Goal: Find contact information: Find contact information

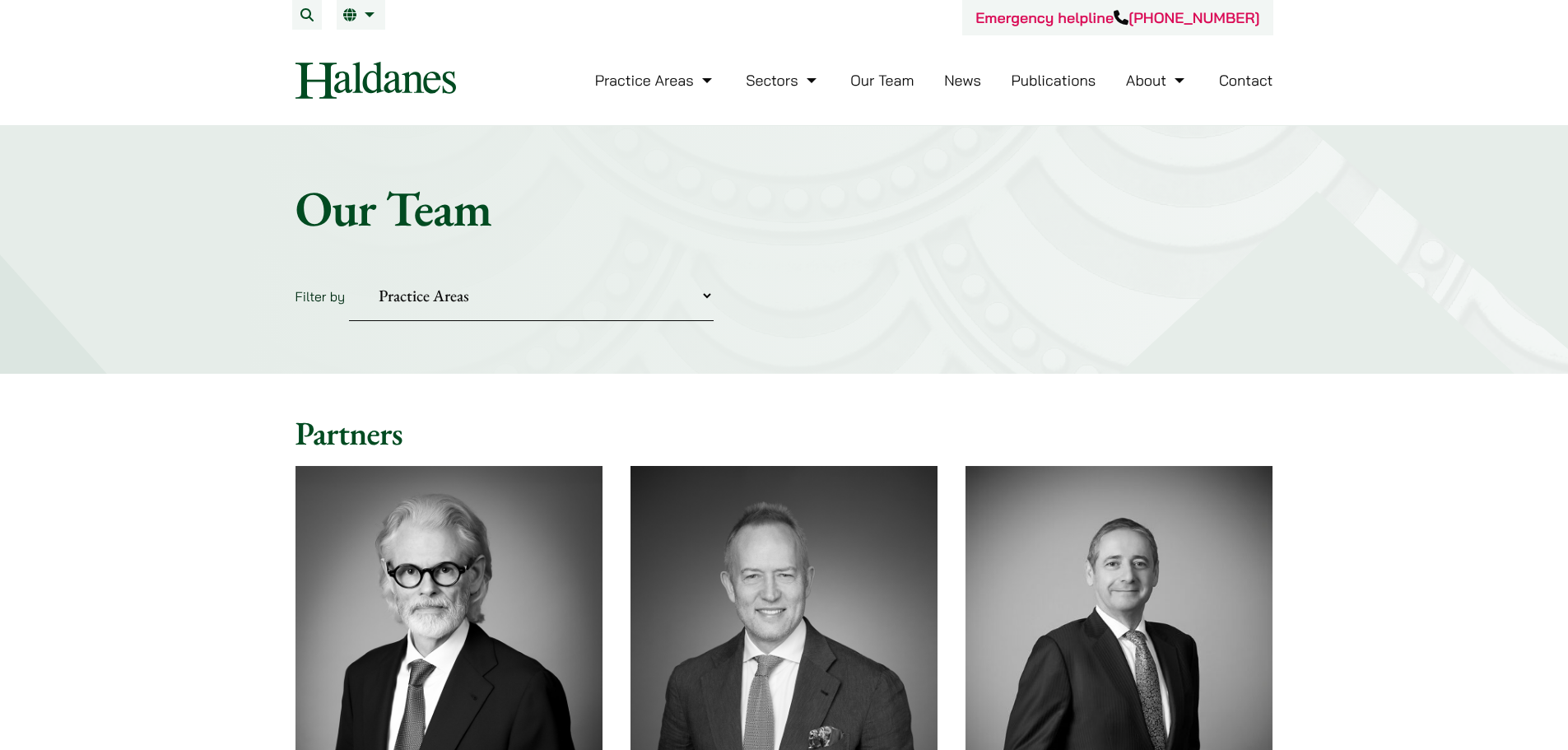
click at [674, 298] on select "Practice Areas Antitrust and Competition Civil Litigation & Dispute Resolution …" at bounding box center [532, 296] width 364 height 50
select select "criminal-defence"
click at [349, 270] on select "Practice Areas Antitrust and Competition Civil Litigation & Dispute Resolution …" at bounding box center [532, 296] width 364 height 50
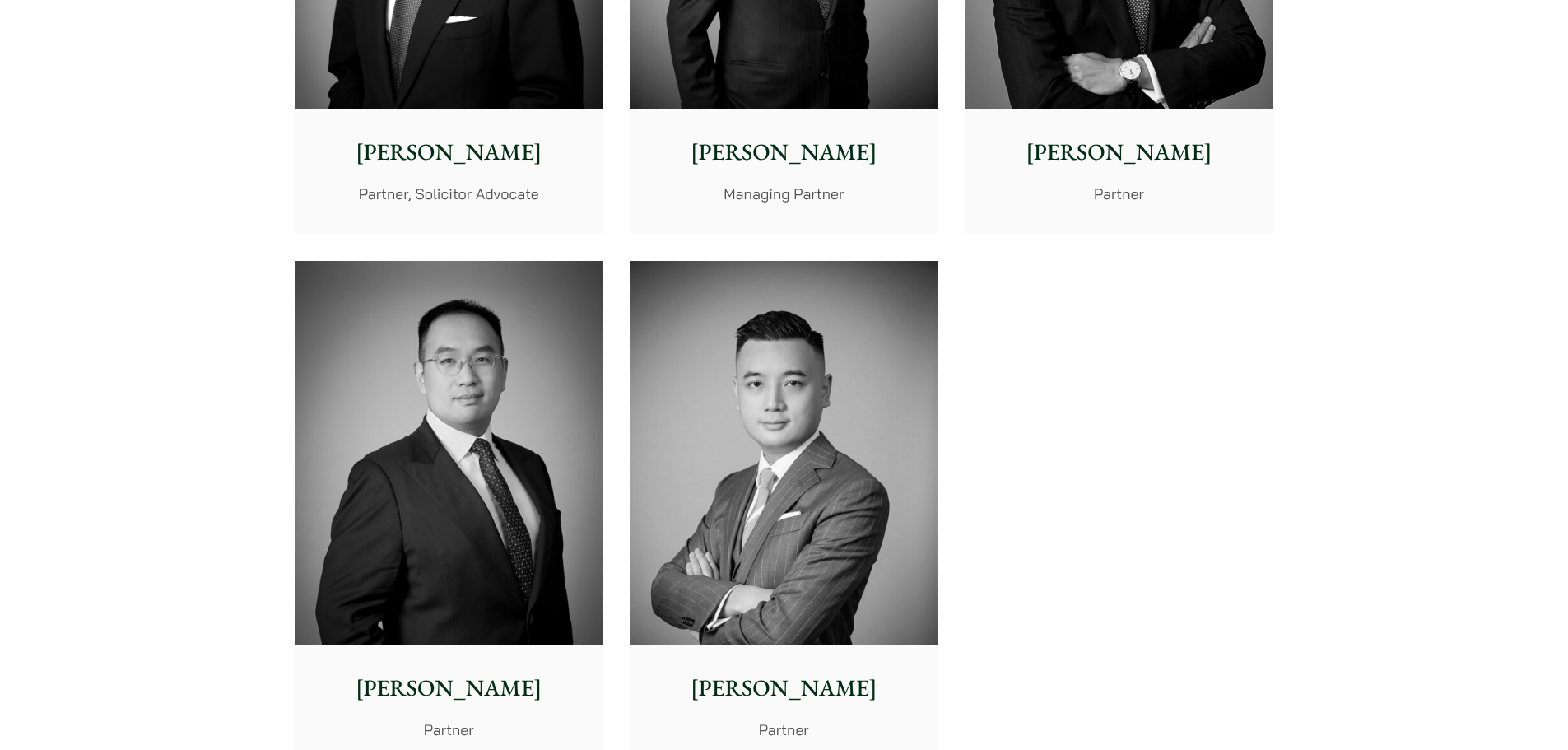
scroll to position [741, 0]
click at [917, 448] on img at bounding box center [784, 454] width 307 height 385
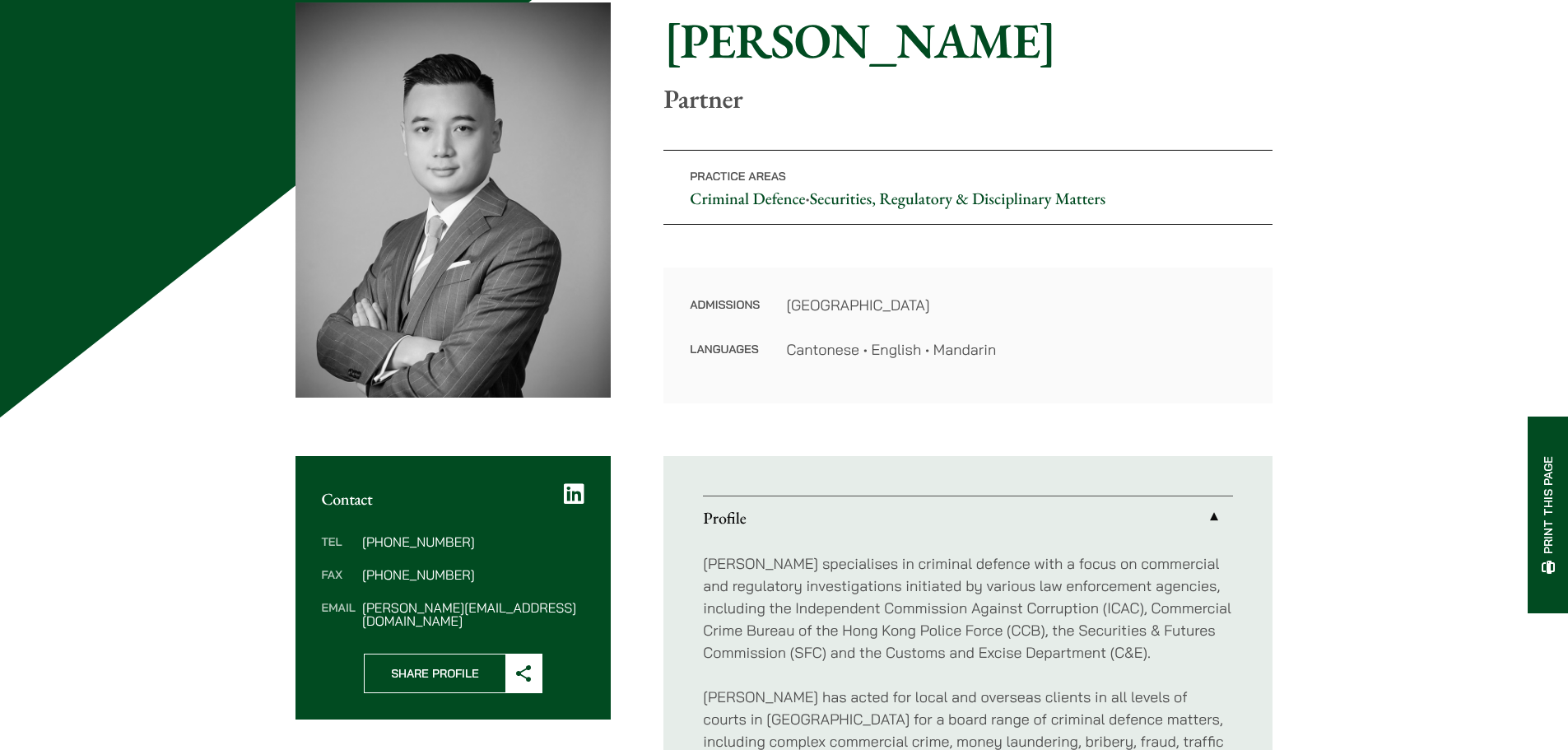
scroll to position [658, 0]
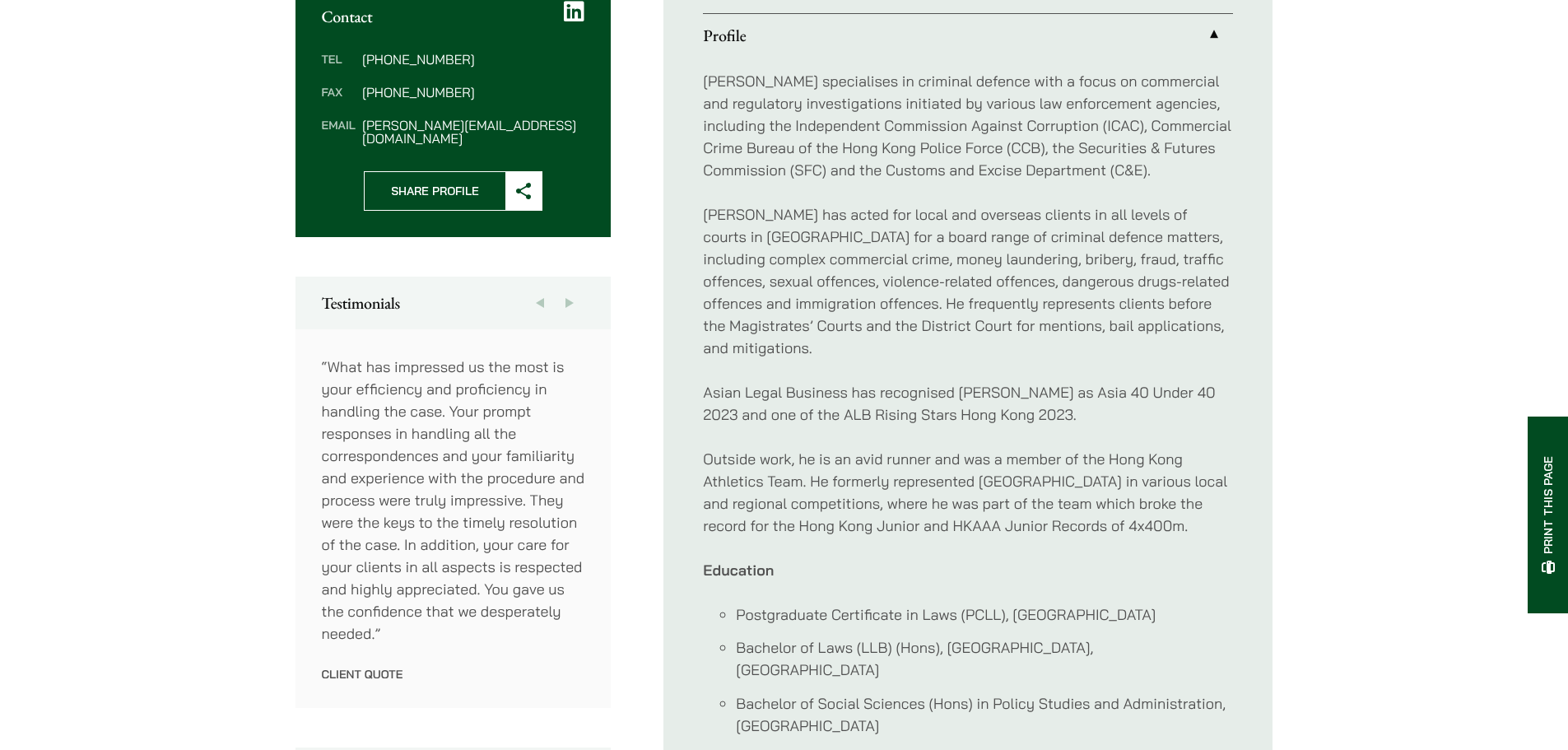
click at [989, 369] on div "[PERSON_NAME] specialises in criminal defence with a focus on commercial and re…" at bounding box center [968, 403] width 530 height 693
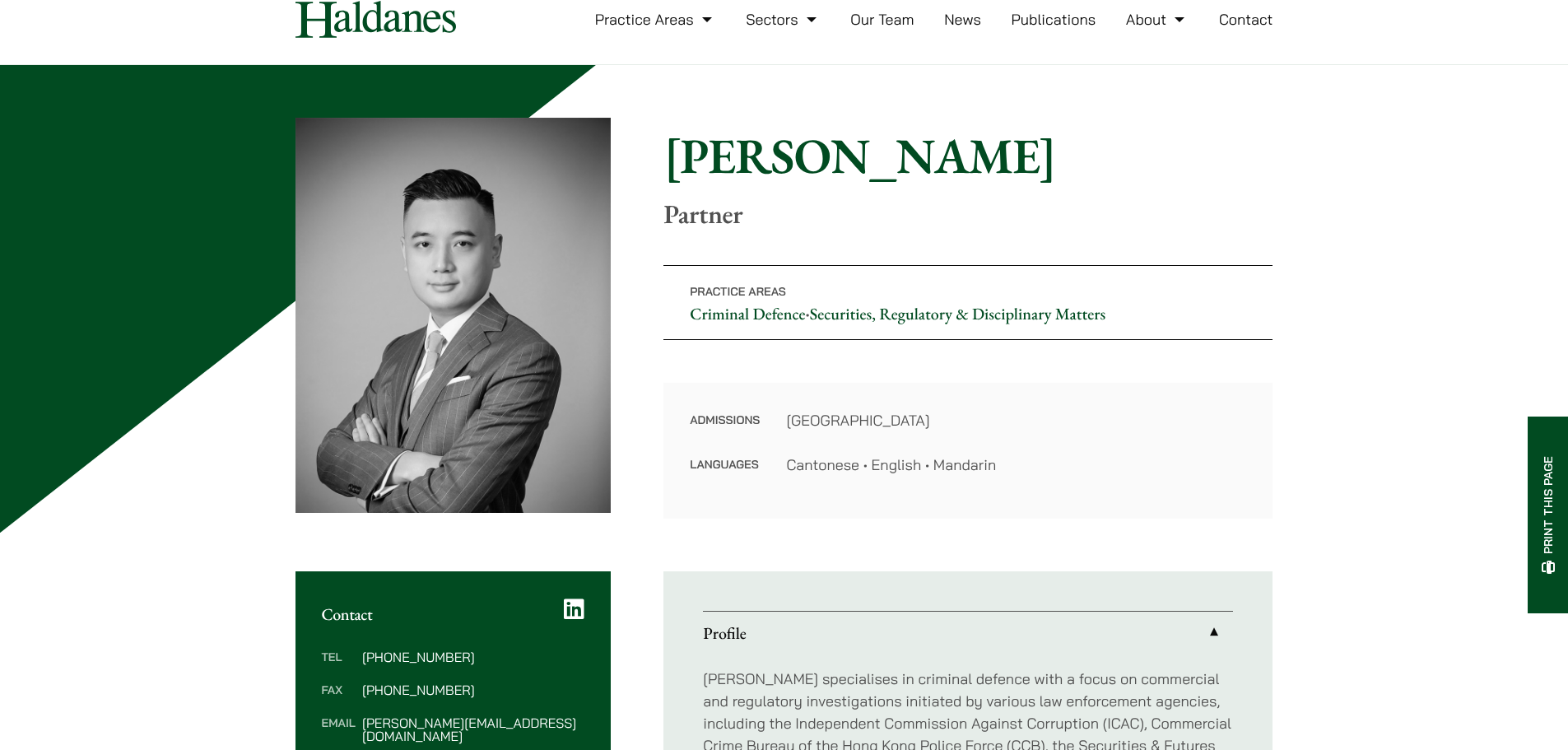
scroll to position [0, 0]
